Goal: Find specific page/section: Find specific page/section

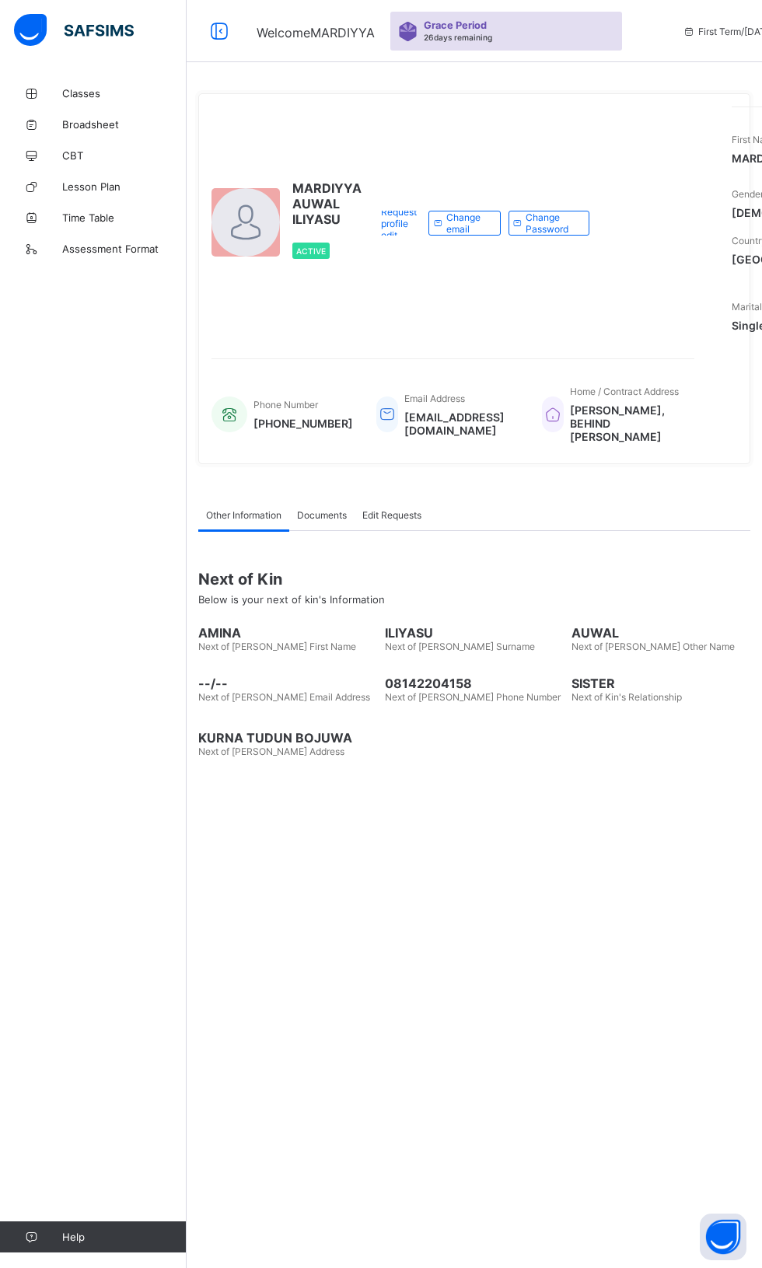
click at [79, 80] on link "Classes" at bounding box center [93, 93] width 187 height 31
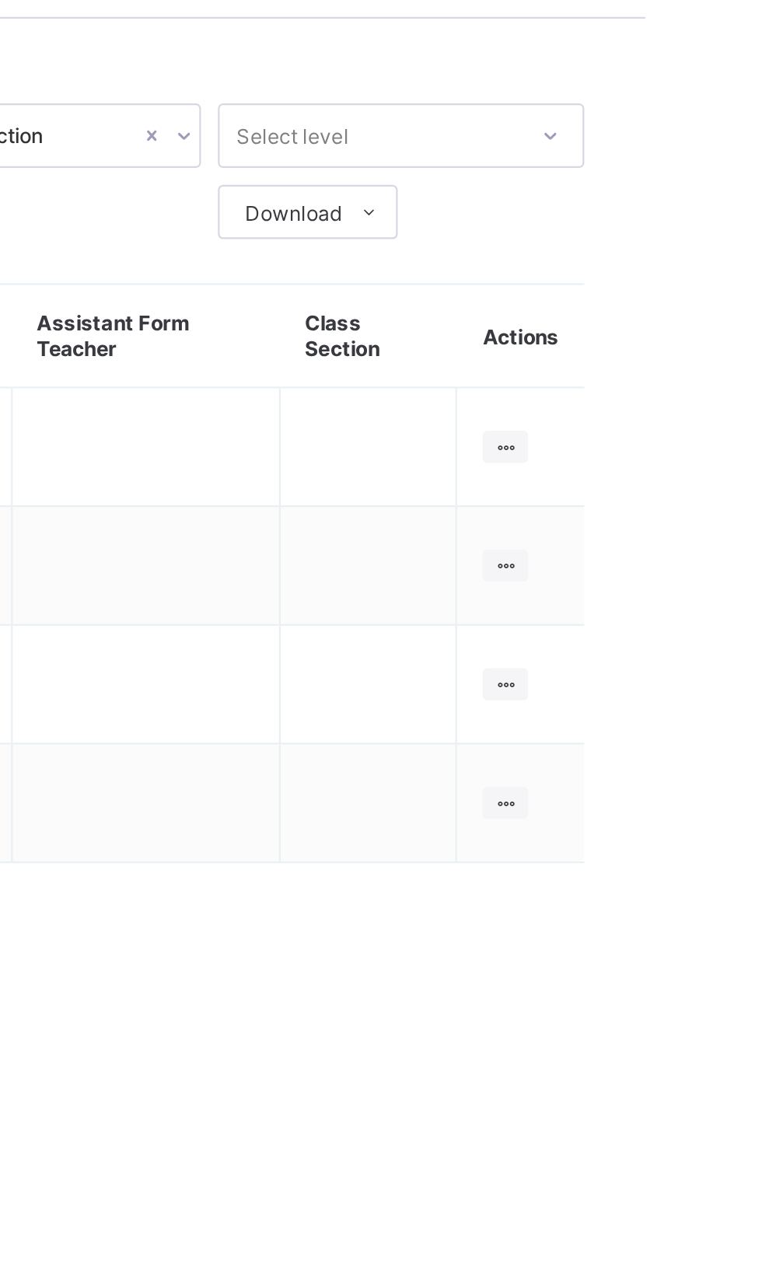
click at [0, 0] on ul "View Class" at bounding box center [0, 0] width 0 height 0
click at [0, 0] on div "View Class" at bounding box center [0, 0] width 0 height 0
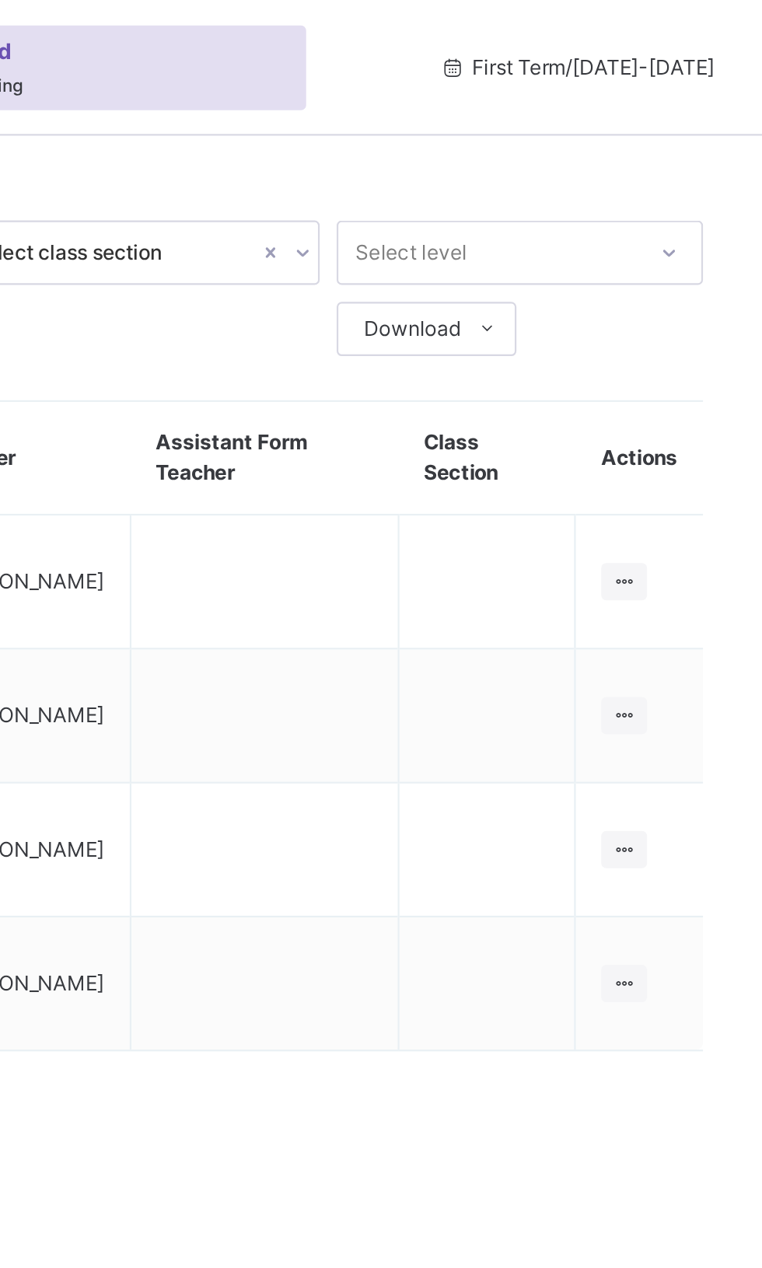
click at [0, 0] on ul "View Class" at bounding box center [0, 0] width 0 height 0
click at [673, 363] on td at bounding box center [635, 389] width 82 height 61
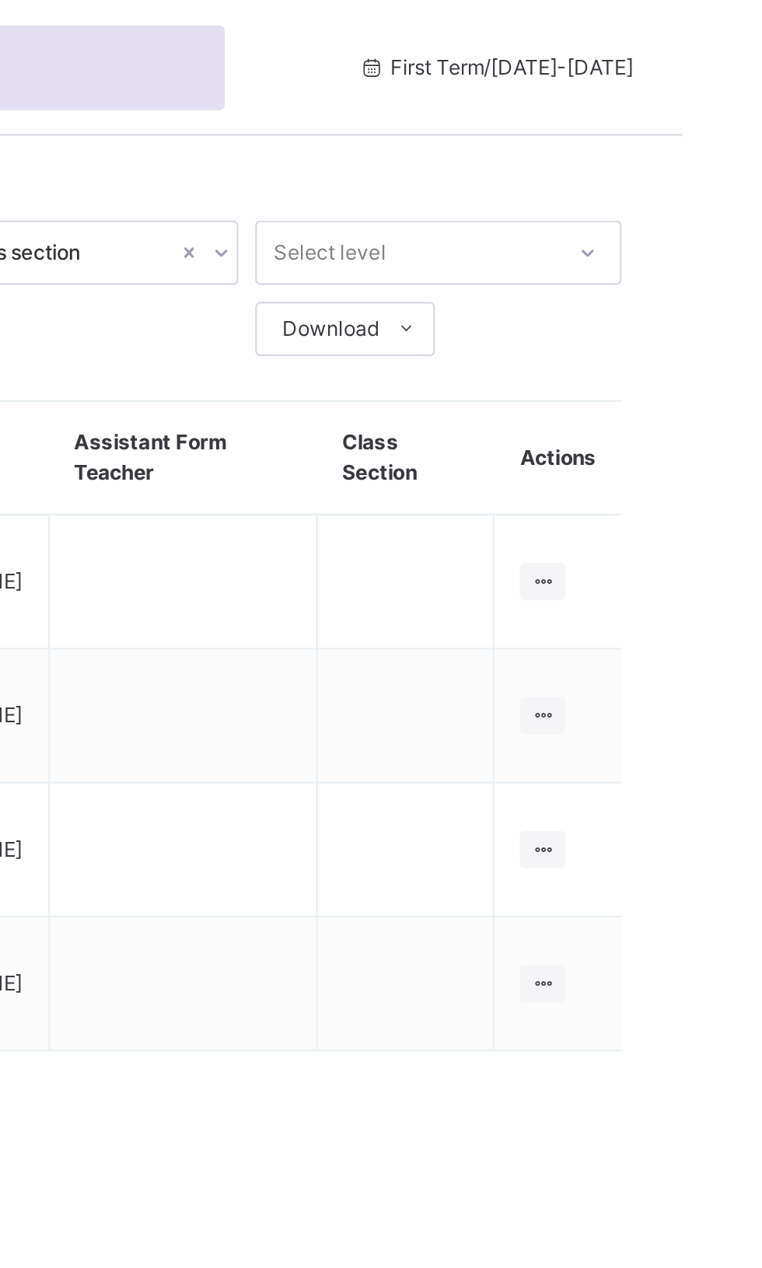
click at [0, 0] on ul "View Class" at bounding box center [0, 0] width 0 height 0
click at [0, 0] on div "View Class" at bounding box center [0, 0] width 0 height 0
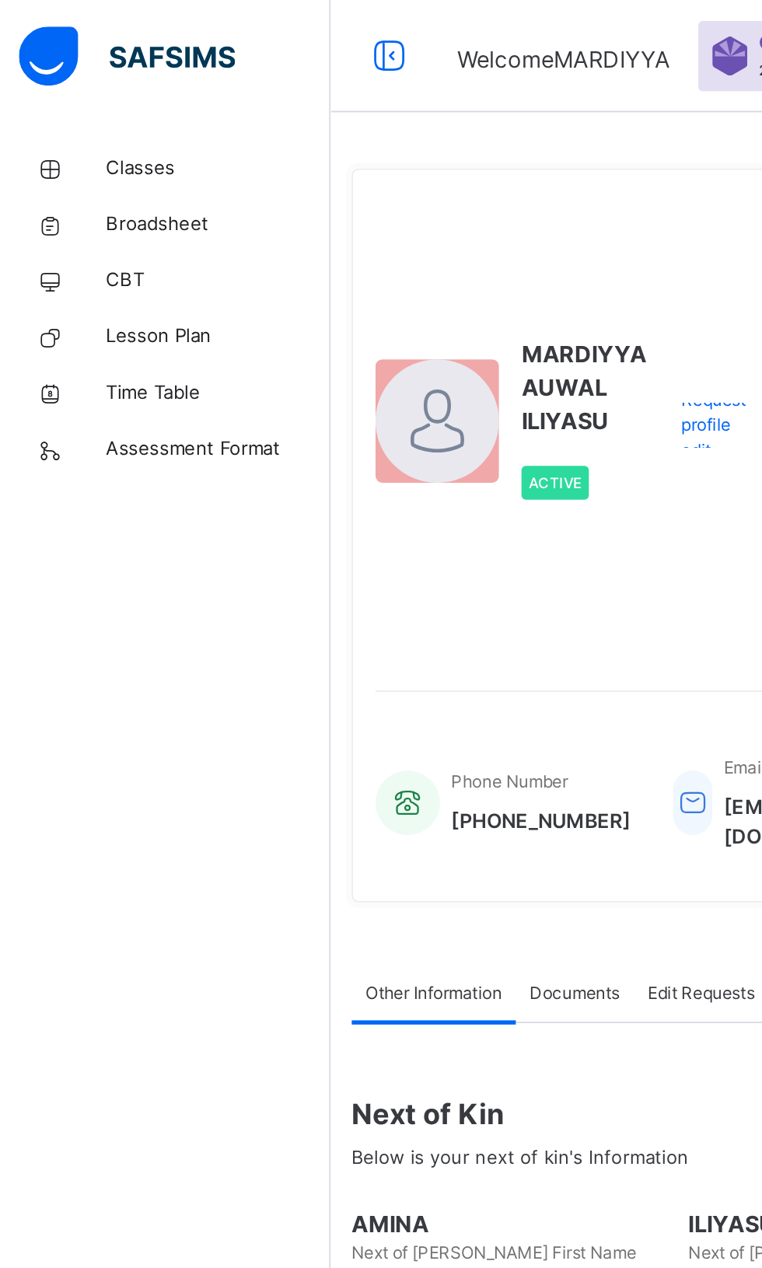
click at [63, 82] on link "Classes" at bounding box center [93, 93] width 187 height 31
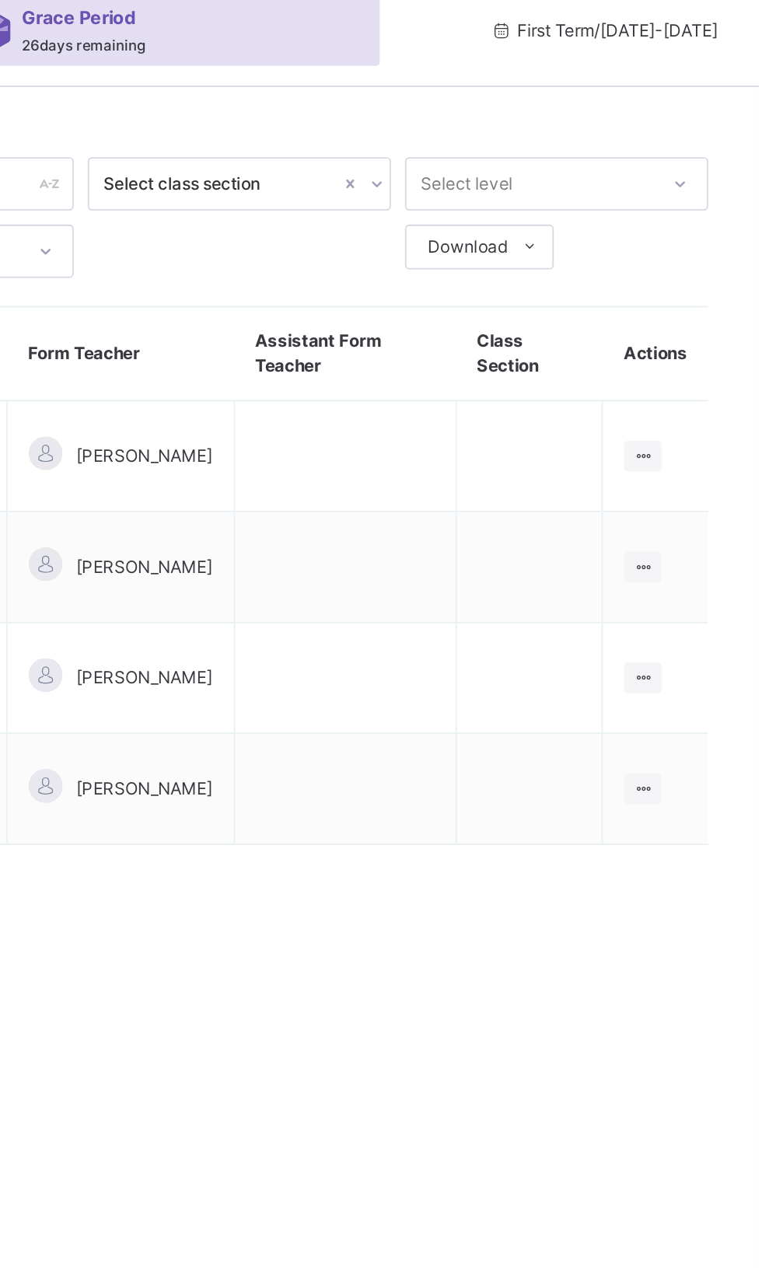
click at [0, 0] on ul "View Class" at bounding box center [0, 0] width 0 height 0
click at [0, 0] on div "View Class" at bounding box center [0, 0] width 0 height 0
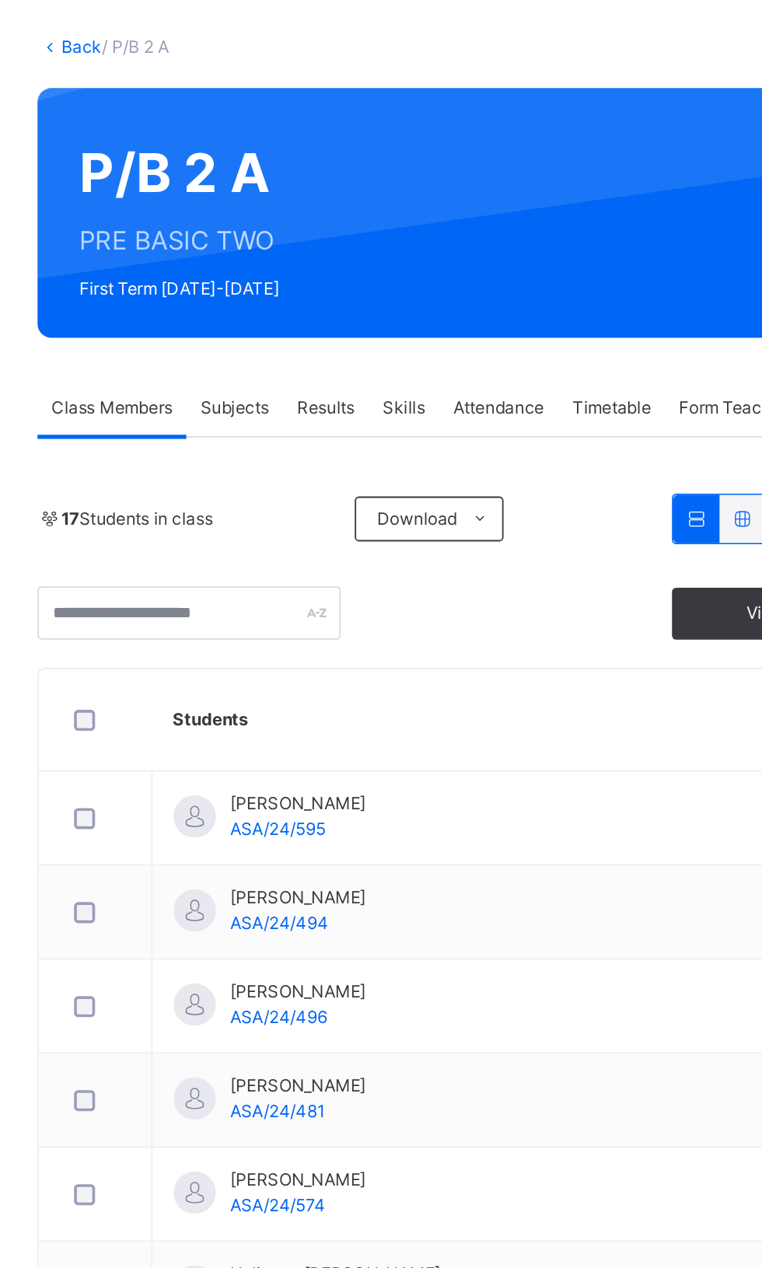
click at [635, 300] on div "Form Teacher" at bounding box center [599, 307] width 75 height 31
click at [635, 312] on div "Form Teacher" at bounding box center [599, 307] width 75 height 31
click at [636, 312] on div "Form Teacher" at bounding box center [599, 307] width 75 height 31
click at [638, 294] on div "Form Teacher" at bounding box center [599, 307] width 75 height 31
click at [636, 314] on div "Form Teacher" at bounding box center [599, 307] width 75 height 31
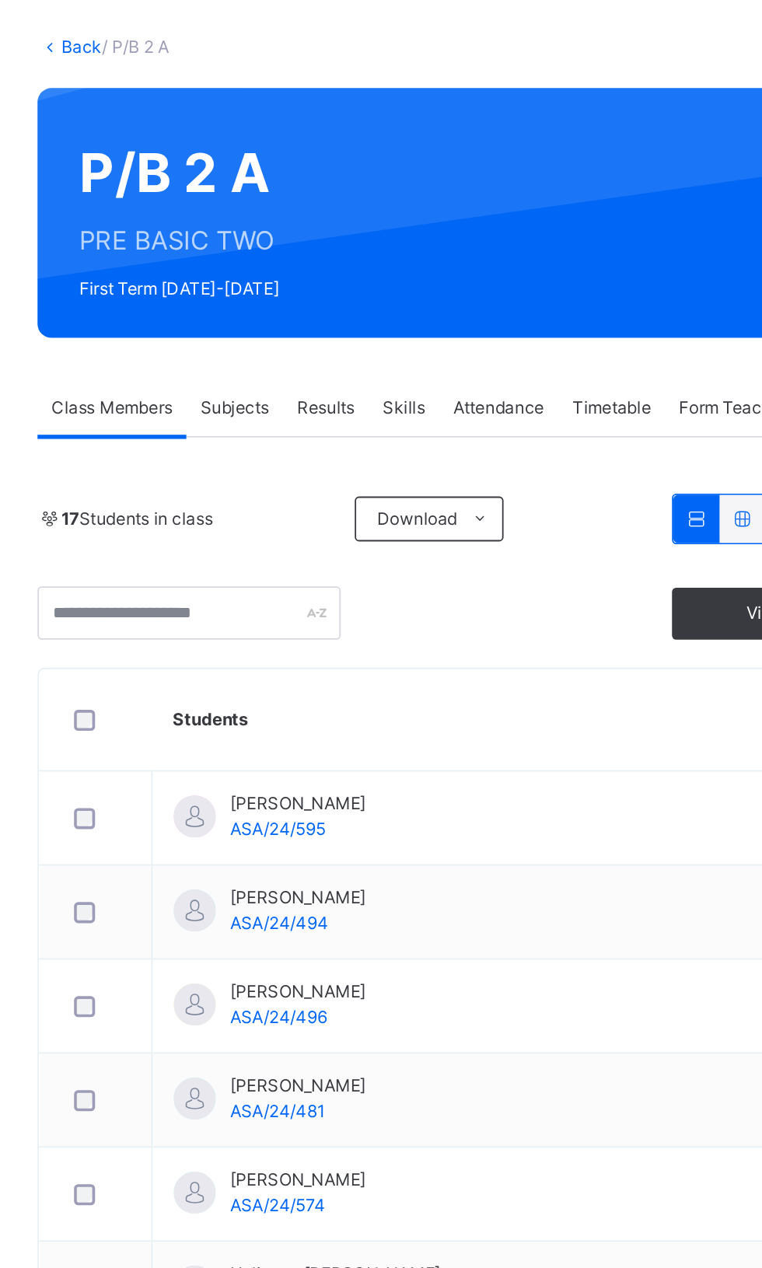
click at [636, 302] on div "Form Teacher" at bounding box center [599, 307] width 75 height 31
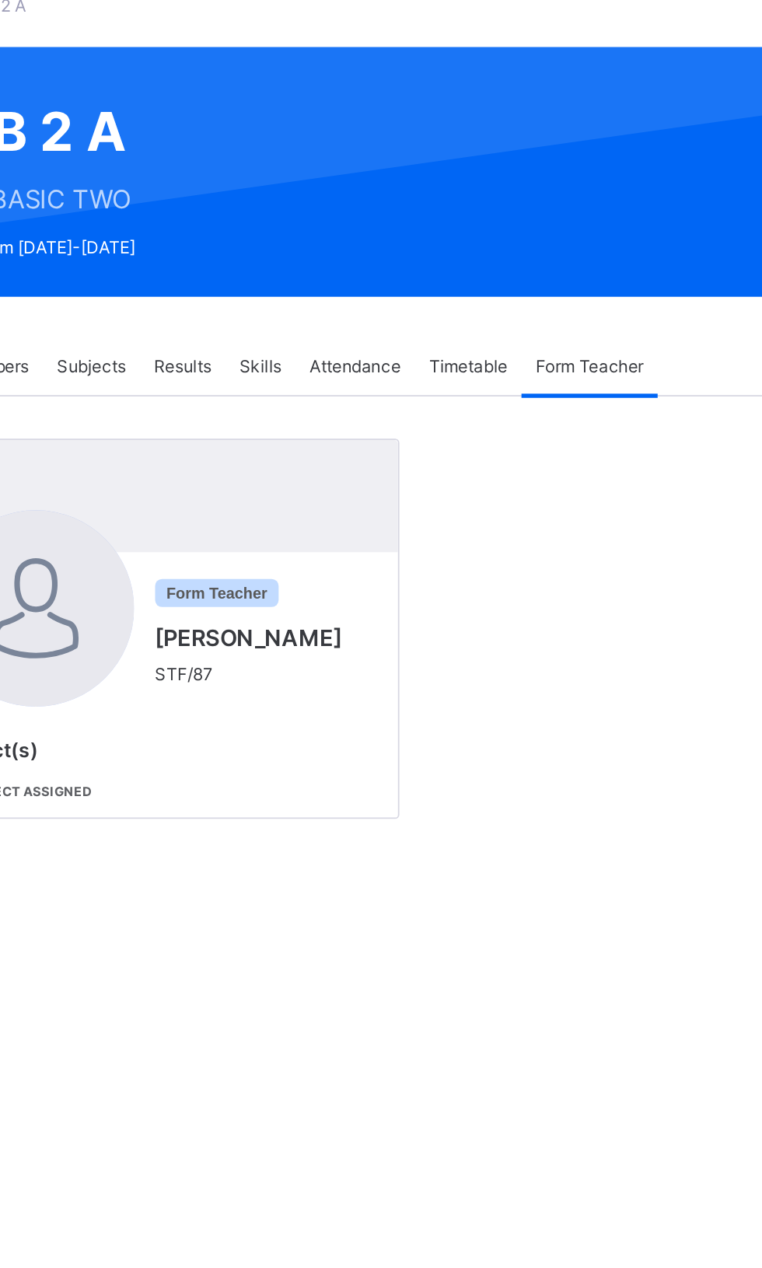
click at [462, 297] on div "Attendance" at bounding box center [470, 307] width 66 height 31
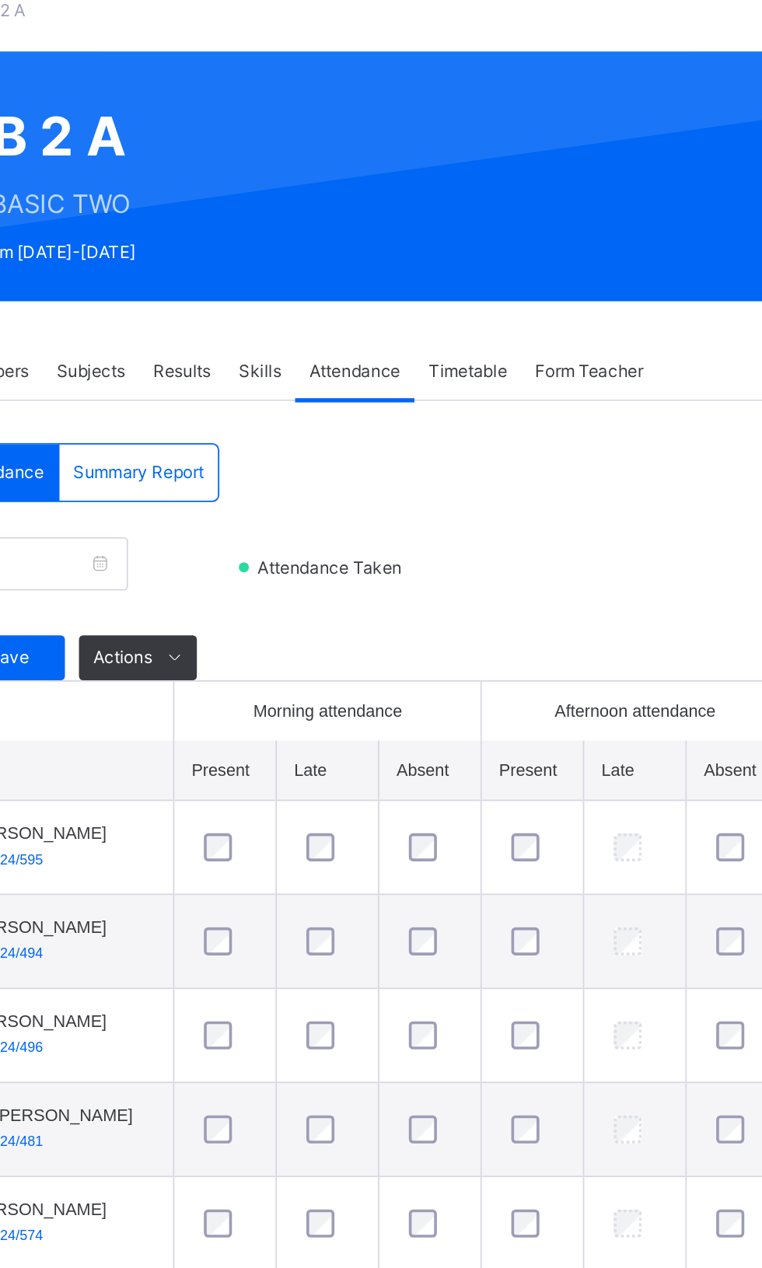
click at [467, 312] on span "Attendance" at bounding box center [470, 308] width 51 height 14
